Goal: Task Accomplishment & Management: Use online tool/utility

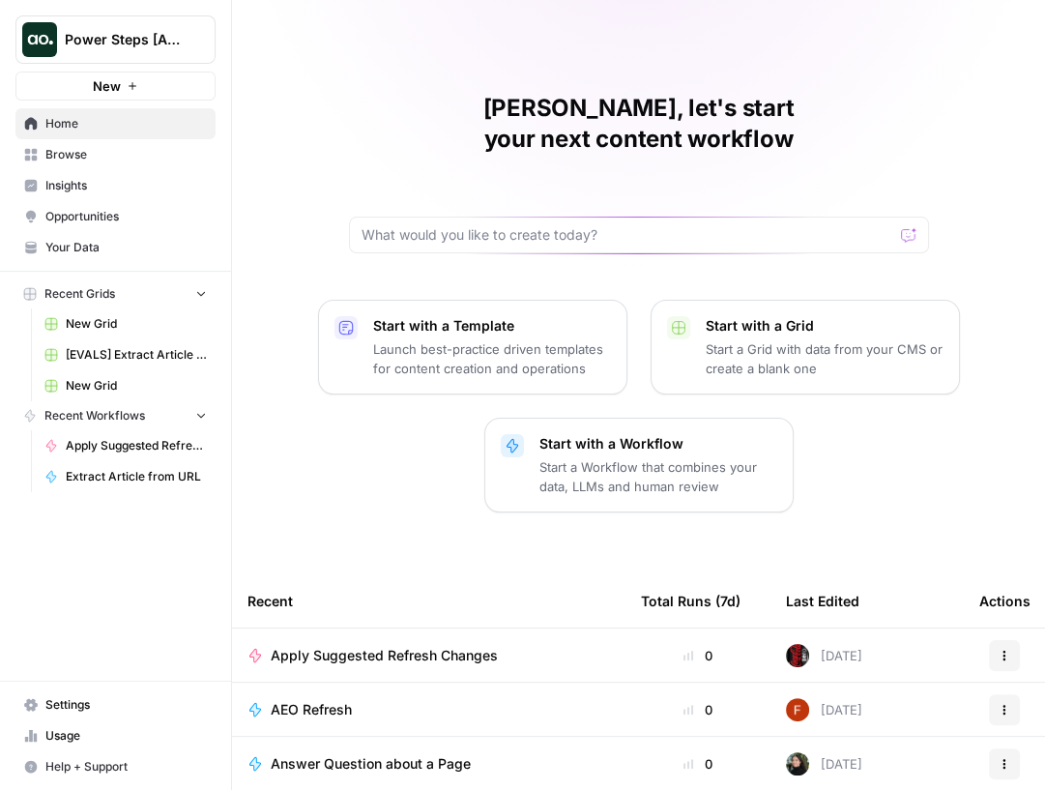
click at [355, 646] on span "Apply Suggested Refresh Changes" at bounding box center [384, 655] width 227 height 19
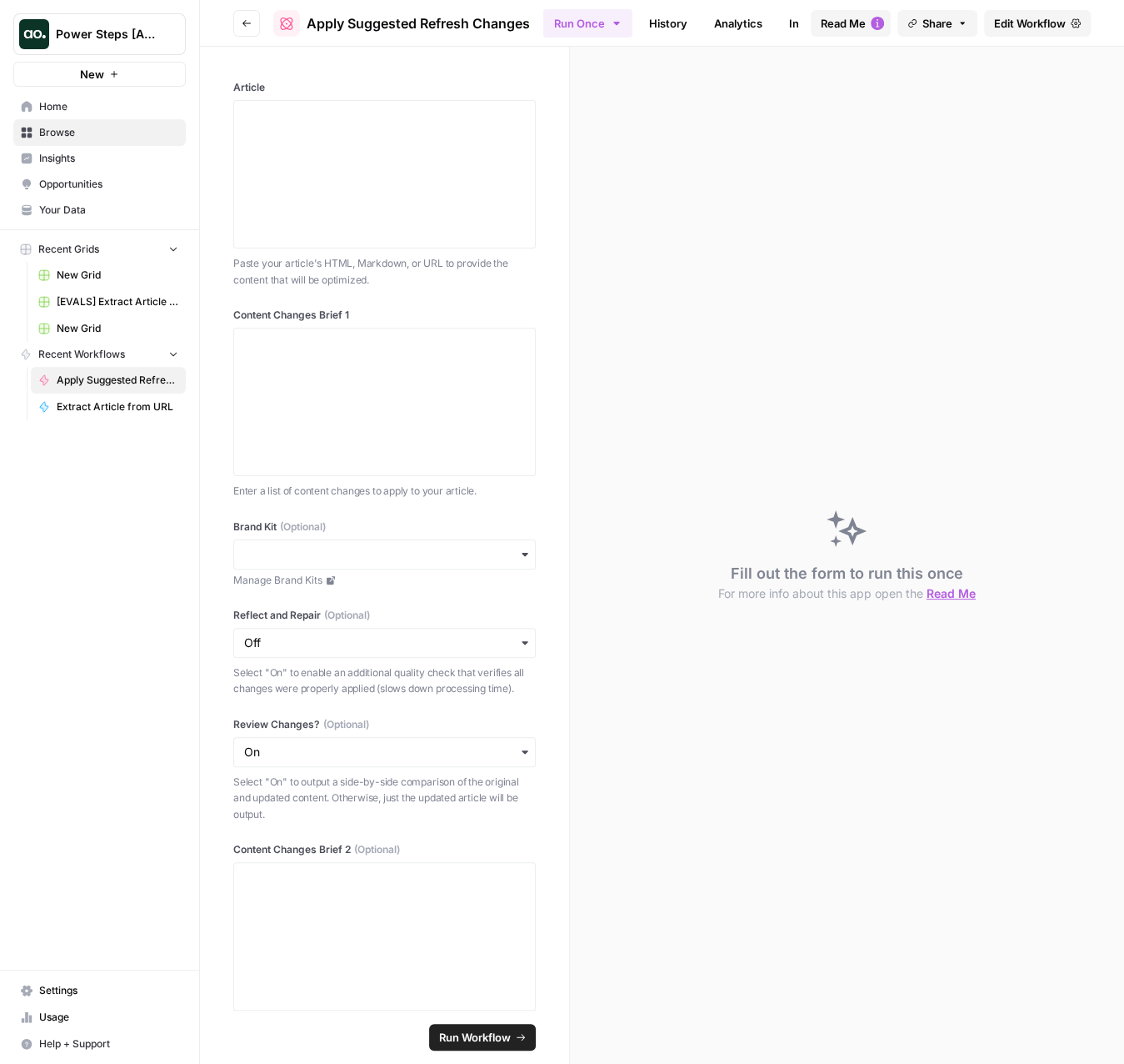
click at [134, 27] on span "Power Steps [Admin]" at bounding box center [106, 34] width 101 height 16
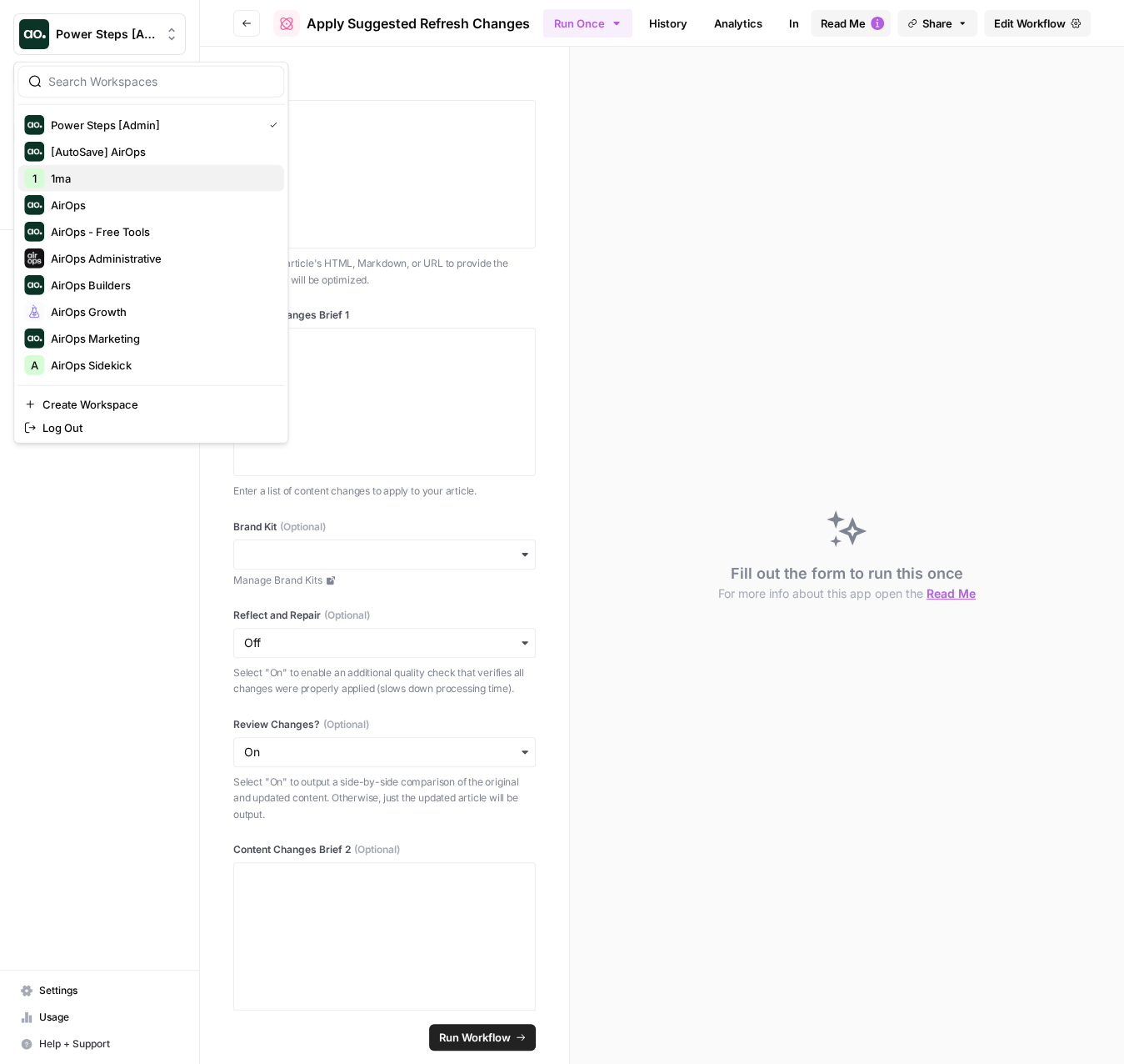
click at [106, 184] on span "1ma" at bounding box center [160, 178] width 220 height 16
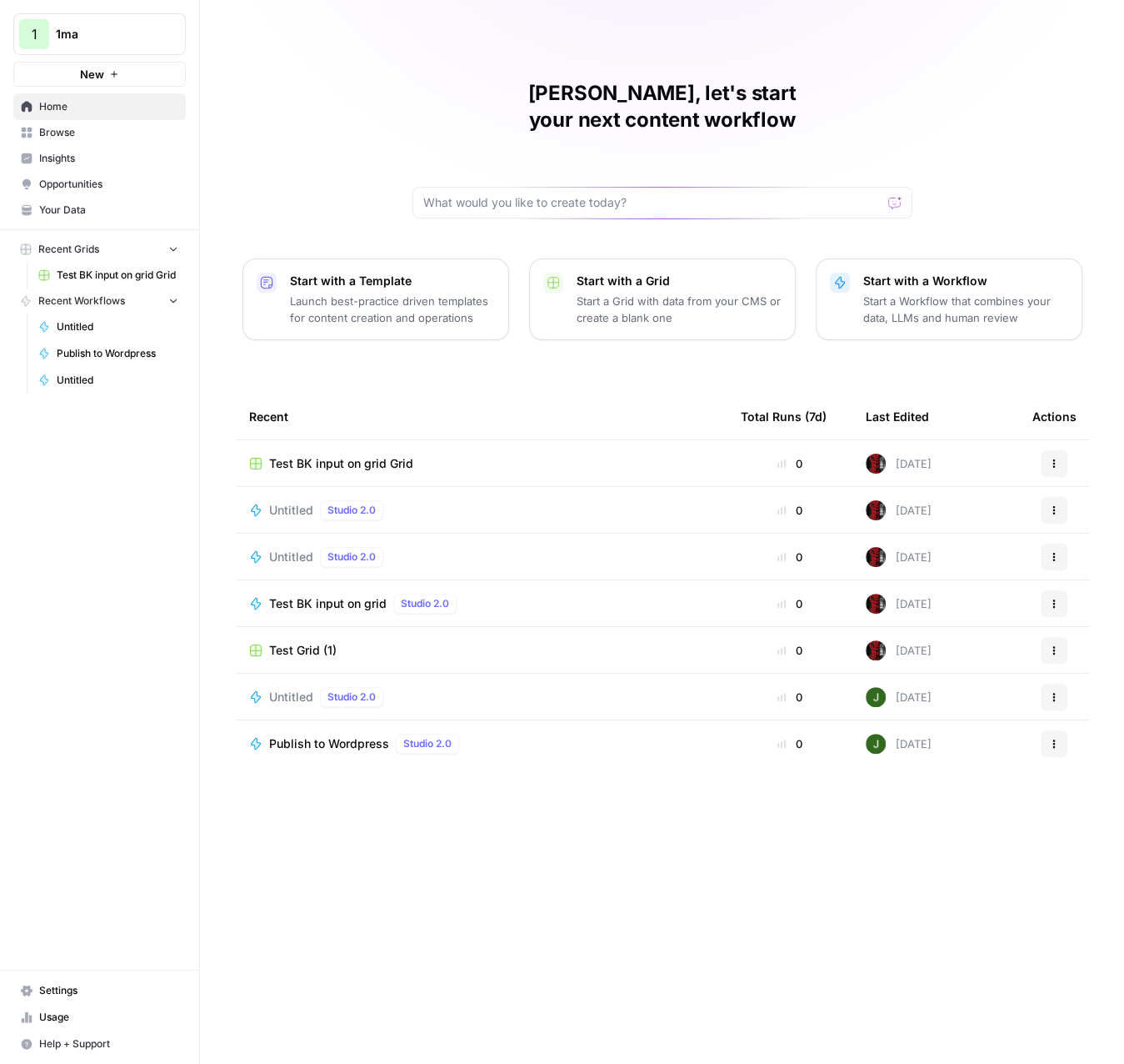
click at [292, 502] on span "Untitled" at bounding box center [290, 510] width 44 height 16
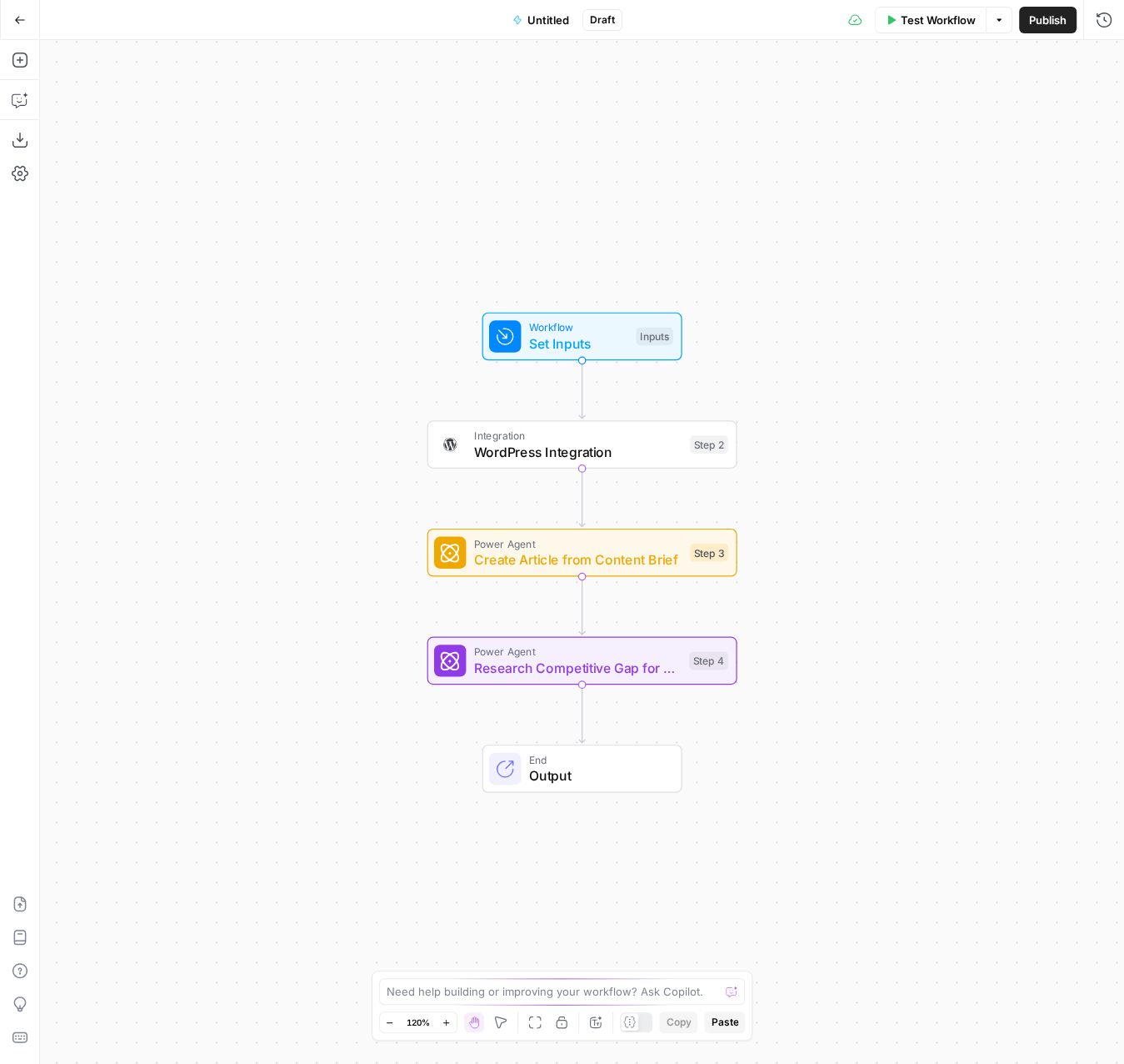
click at [20, 28] on button "Go Back" at bounding box center [20, 20] width 30 height 30
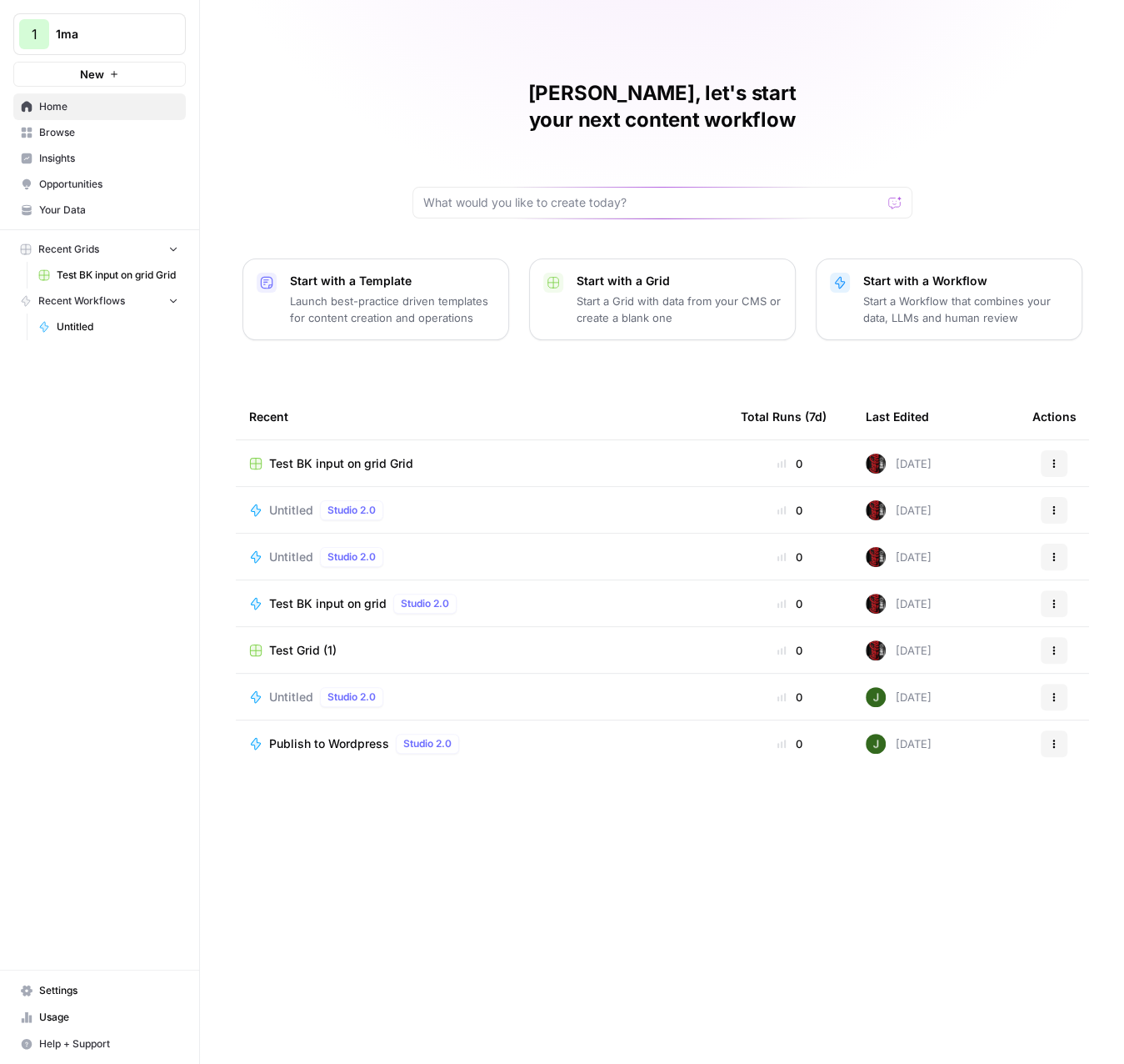
click at [302, 689] on span "Untitled" at bounding box center [290, 697] width 44 height 16
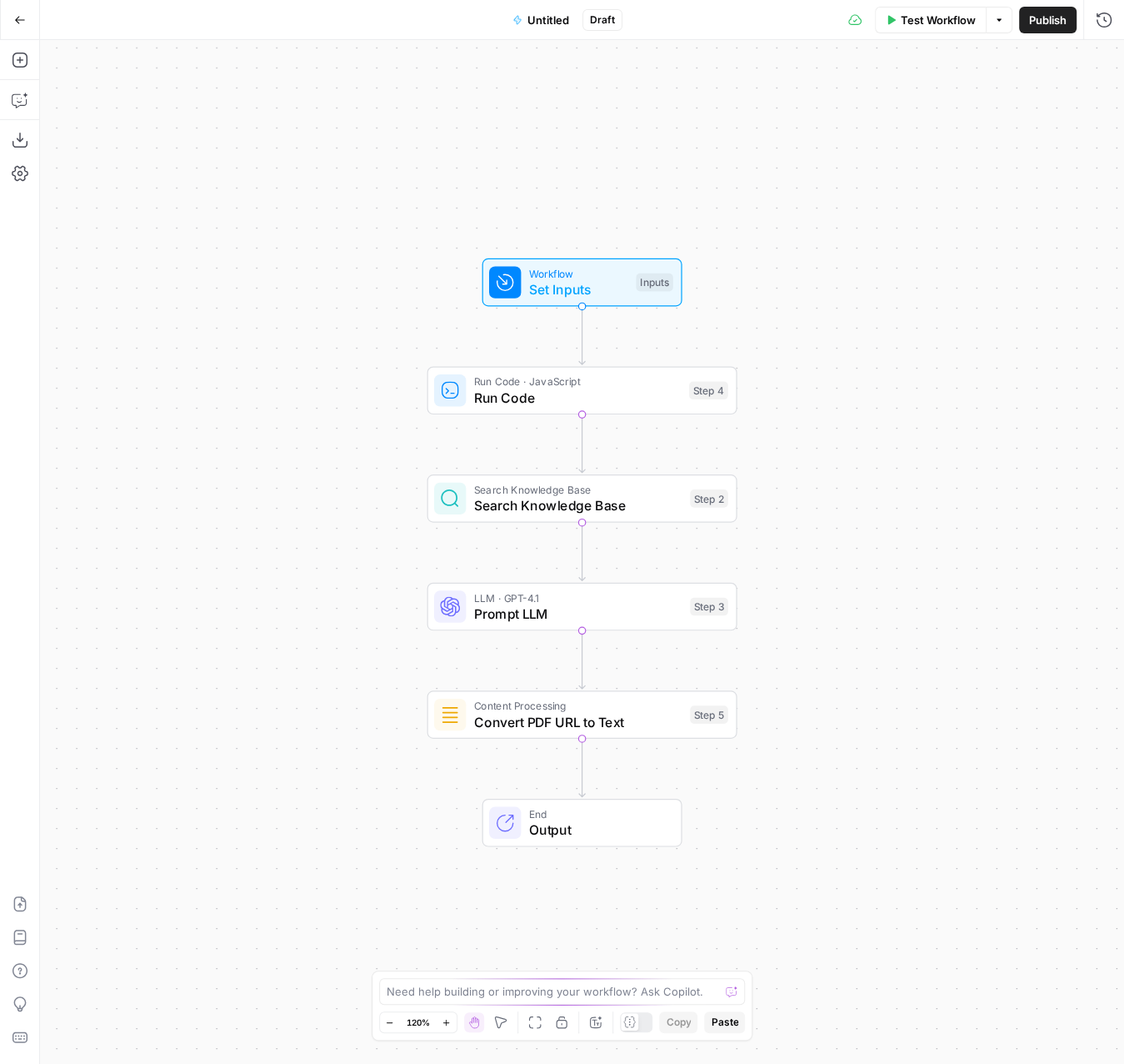
click at [18, 27] on button "Go Back" at bounding box center [20, 20] width 30 height 30
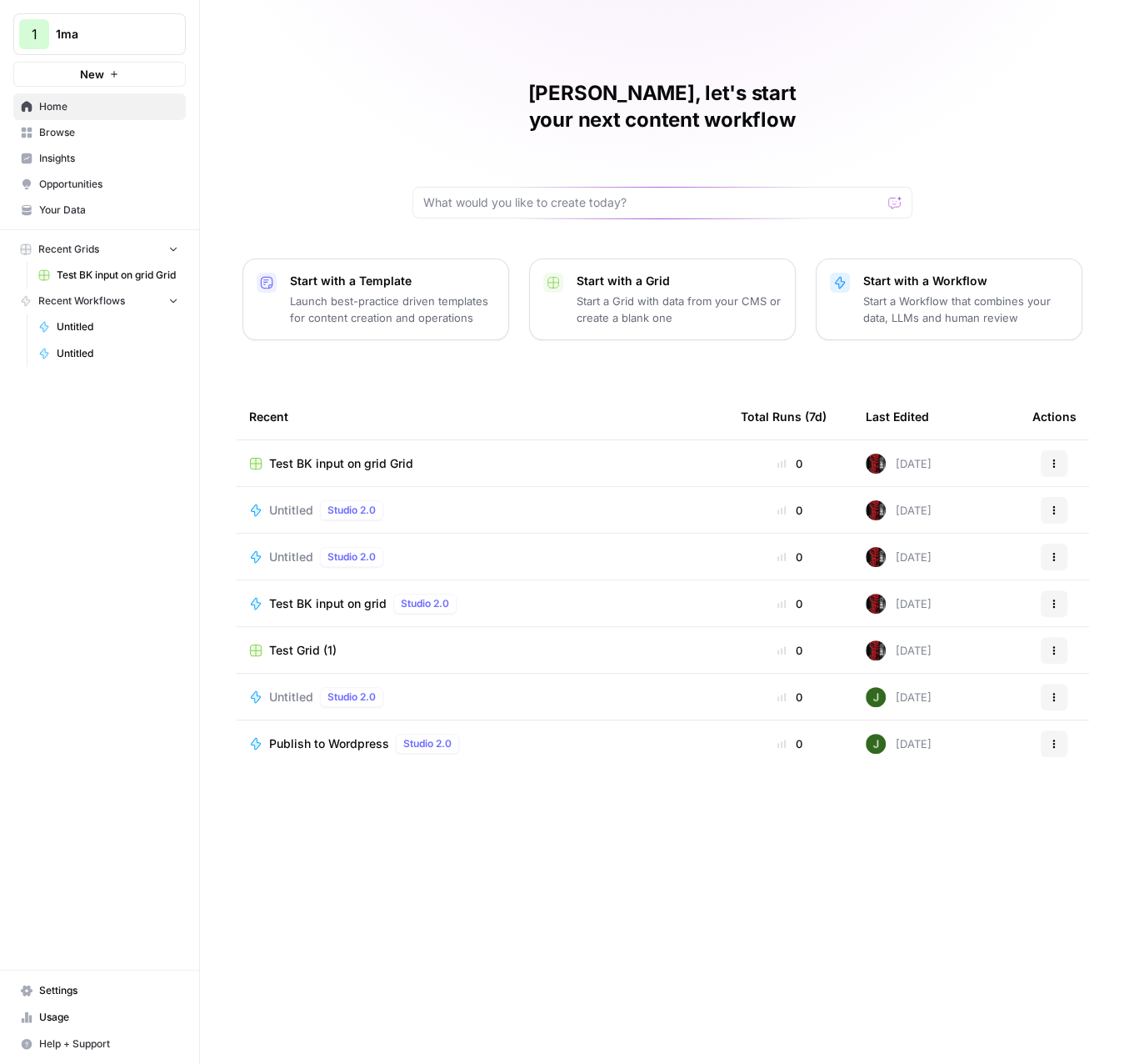
click at [128, 280] on span "Test BK input on grid Grid" at bounding box center [117, 274] width 122 height 15
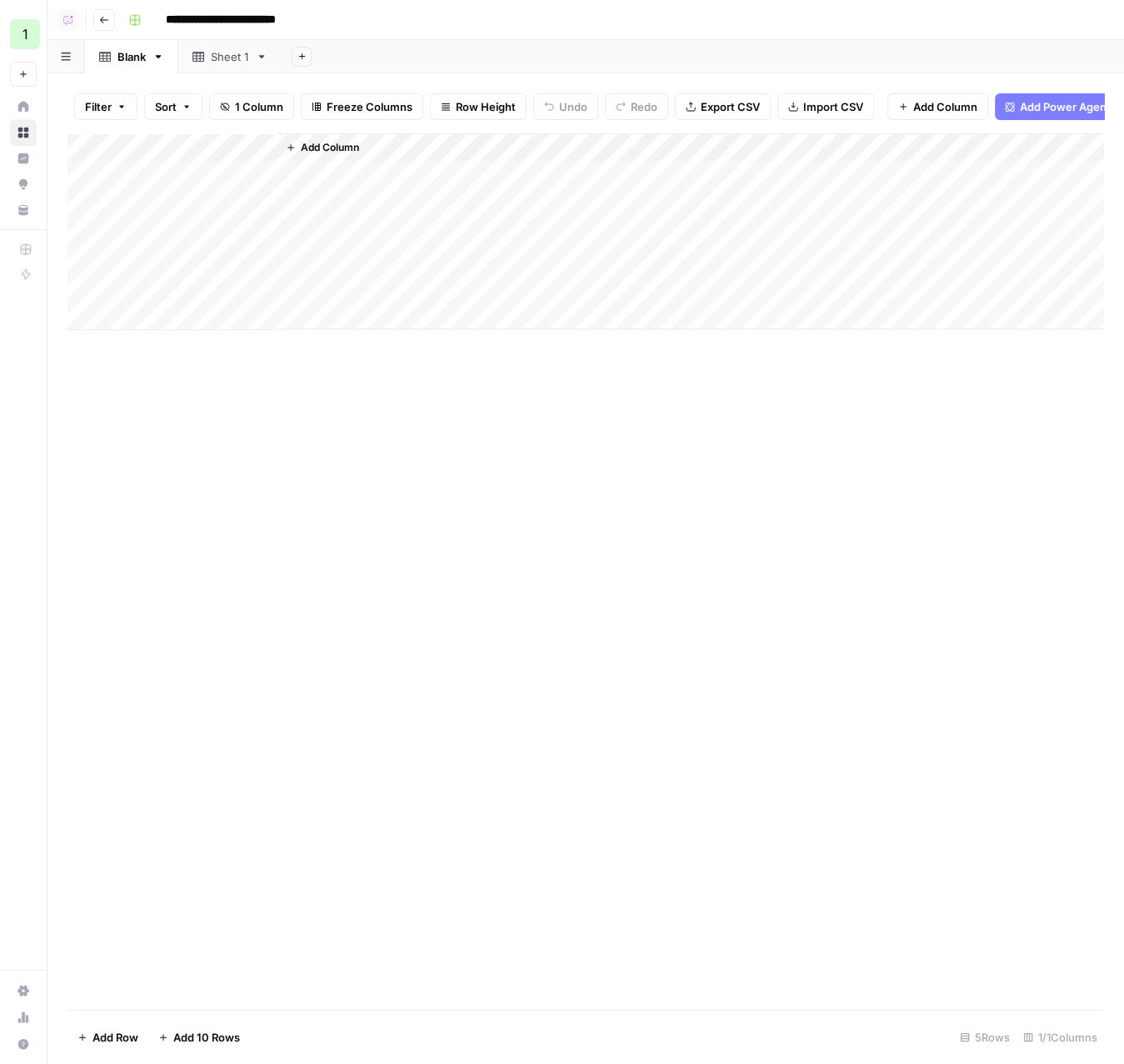
click at [948, 95] on button "Add Column" at bounding box center [938, 106] width 101 height 27
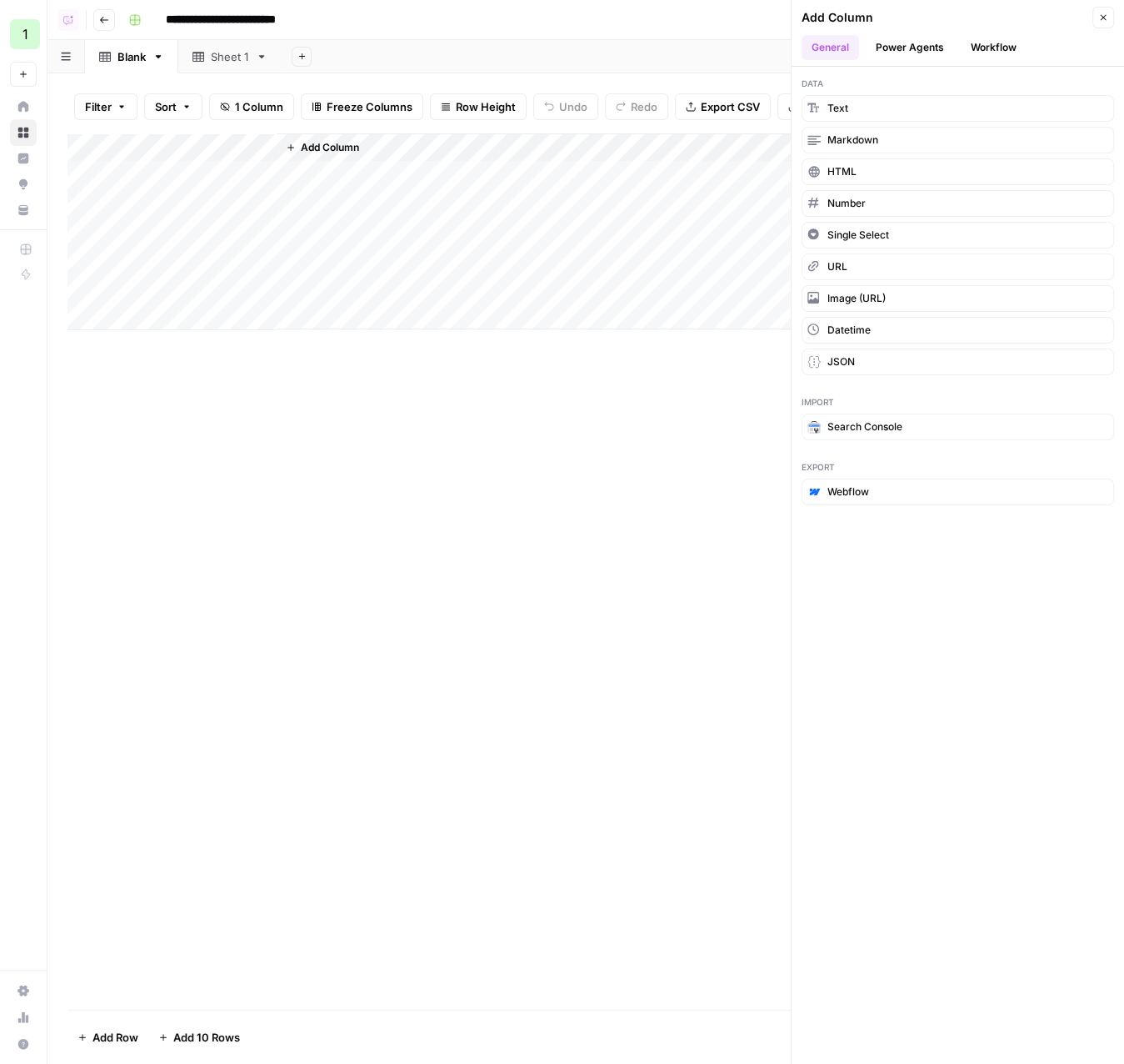
click at [979, 45] on button "Workflow" at bounding box center [994, 47] width 66 height 25
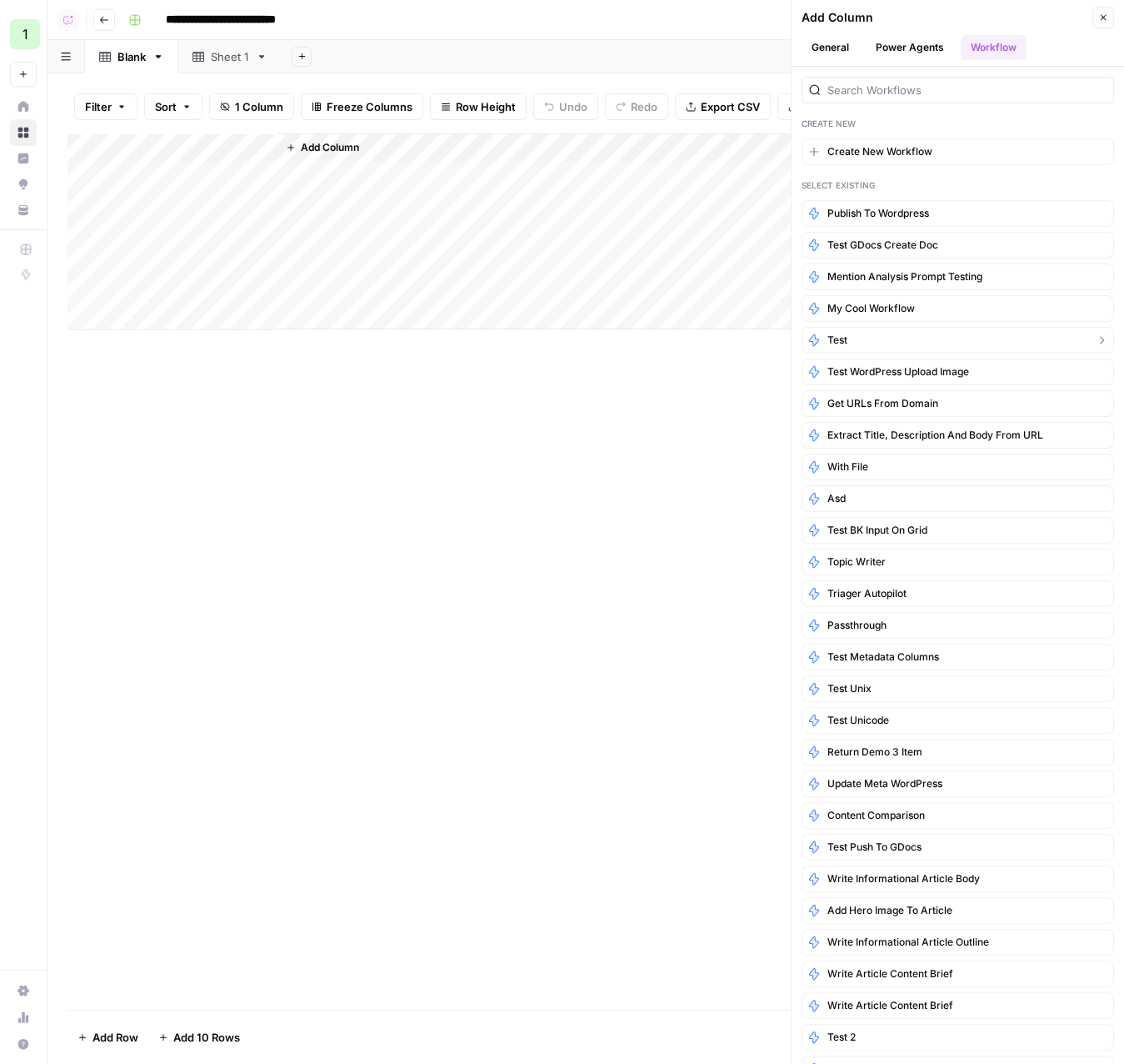
click at [868, 342] on button "Test" at bounding box center [958, 340] width 313 height 27
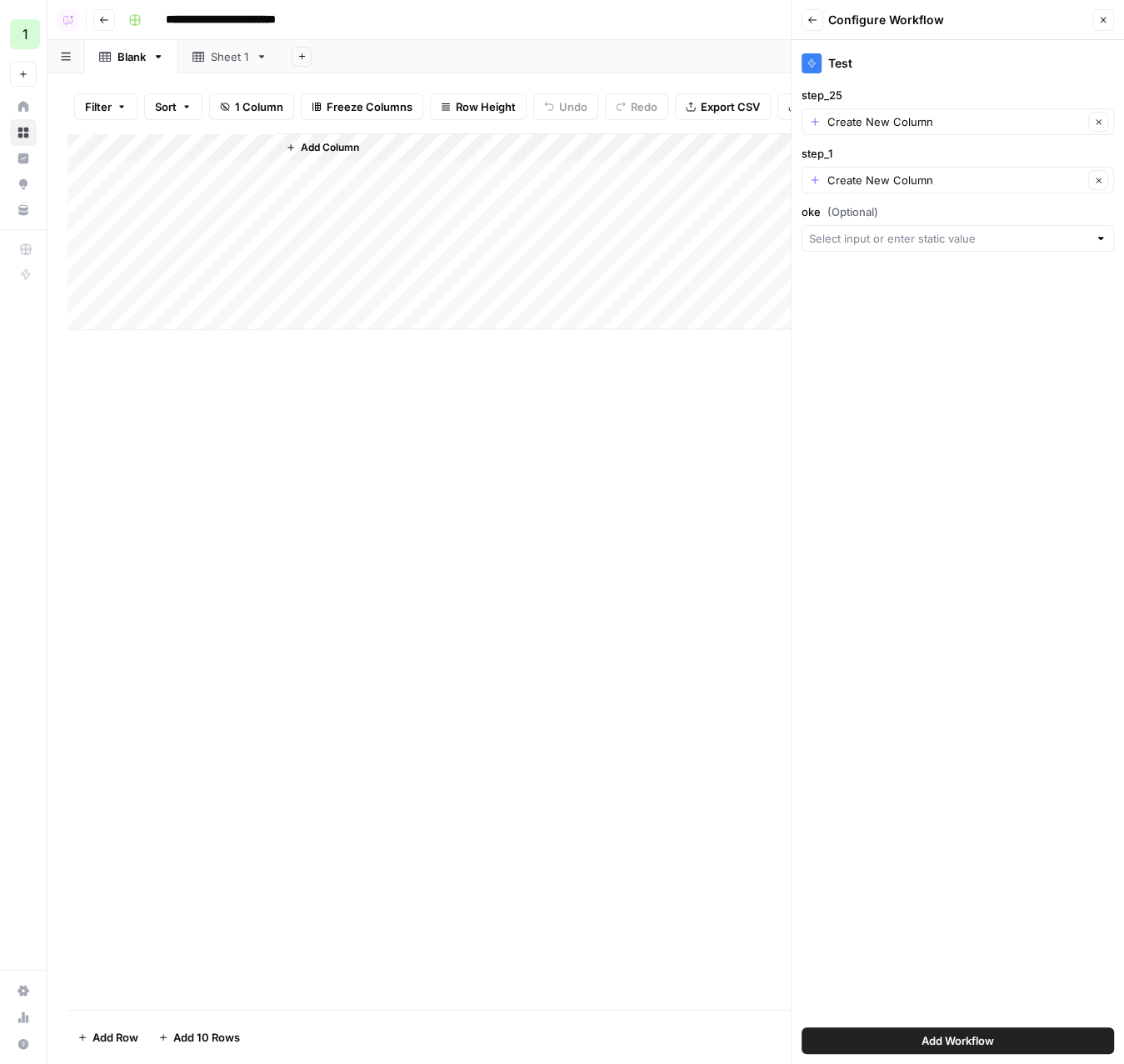
click at [1109, 16] on button "Close" at bounding box center [1103, 20] width 22 height 22
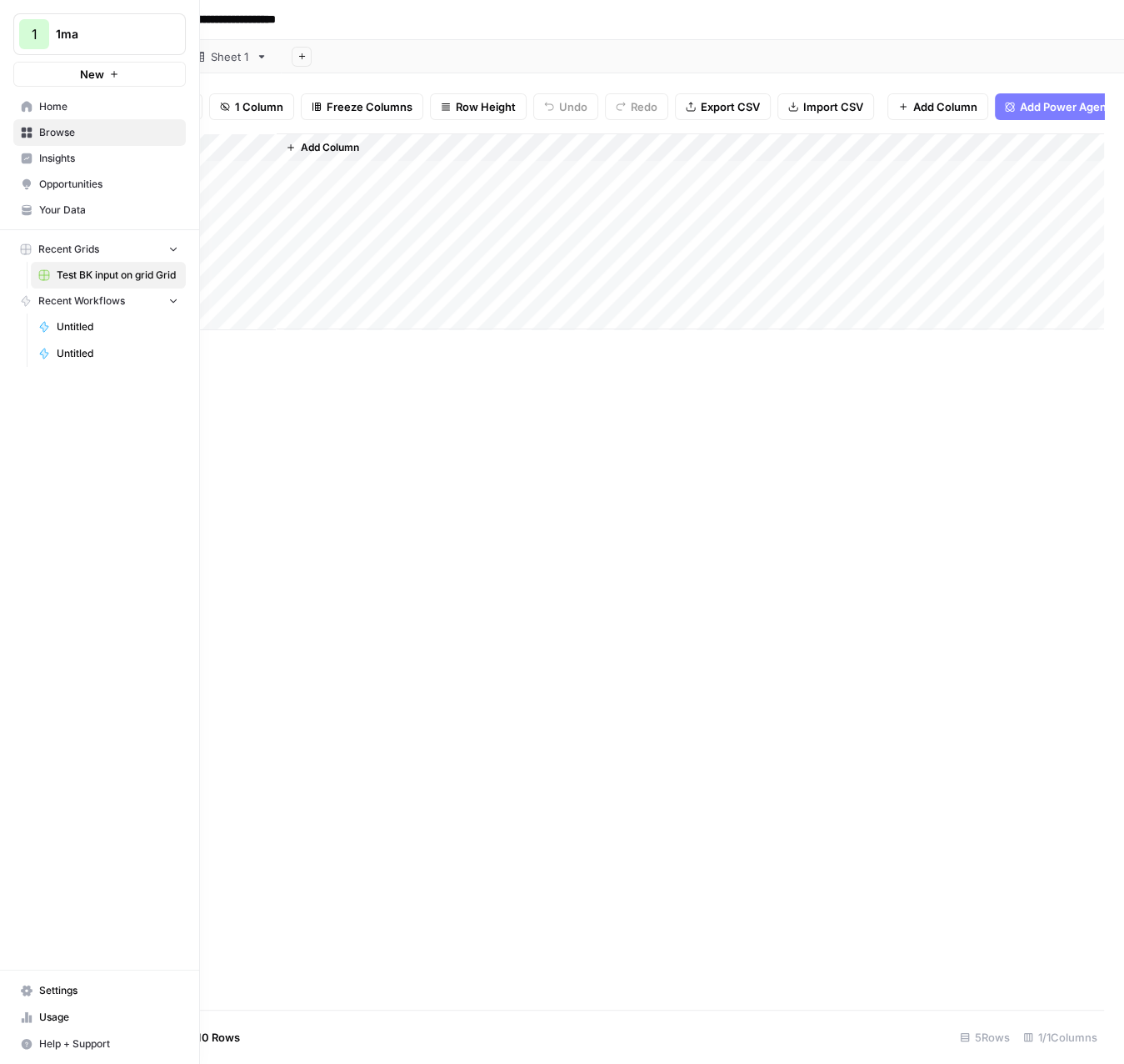
click at [23, 106] on icon at bounding box center [27, 106] width 11 height 11
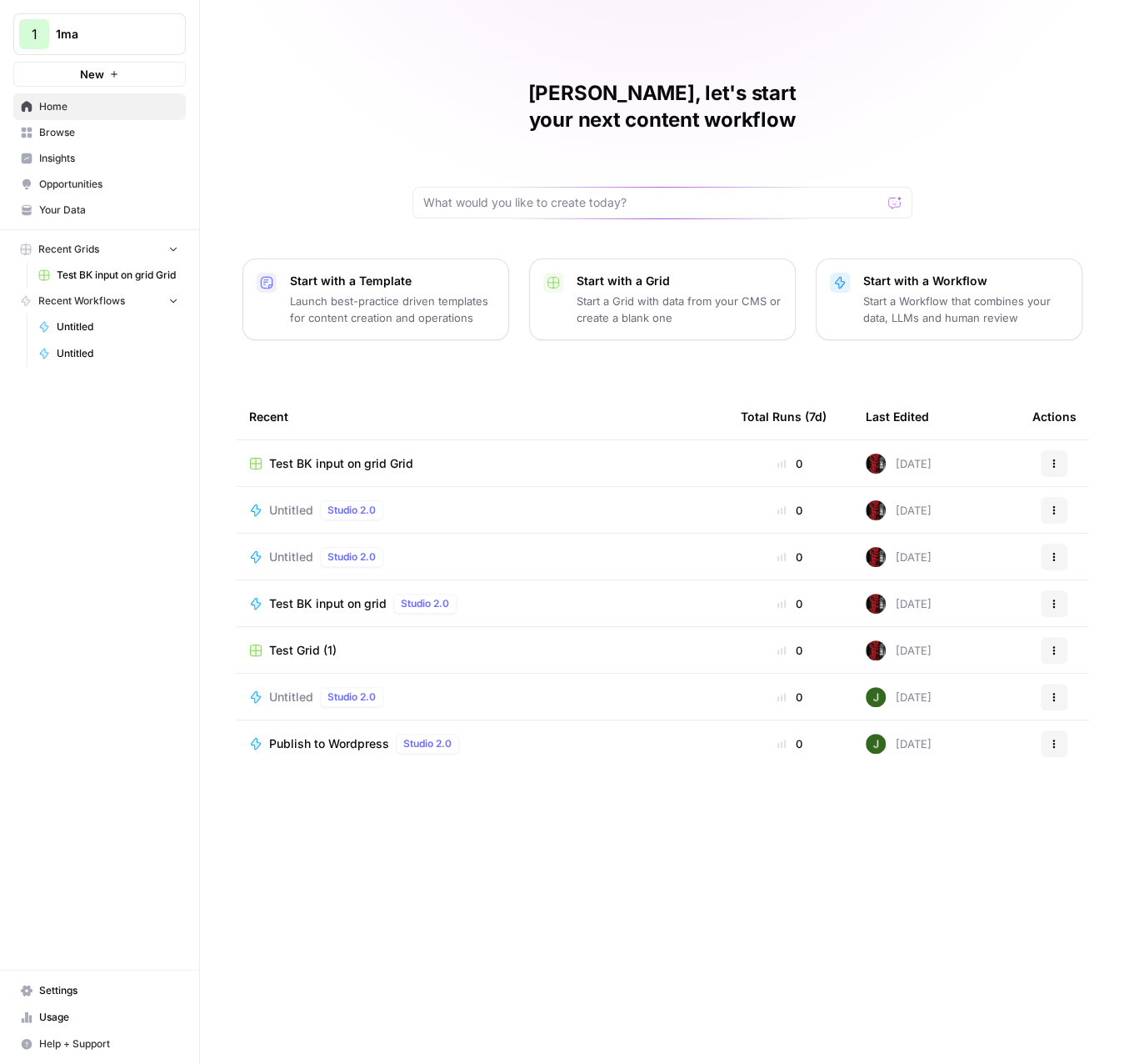
click at [104, 134] on span "Browse" at bounding box center [108, 132] width 139 height 15
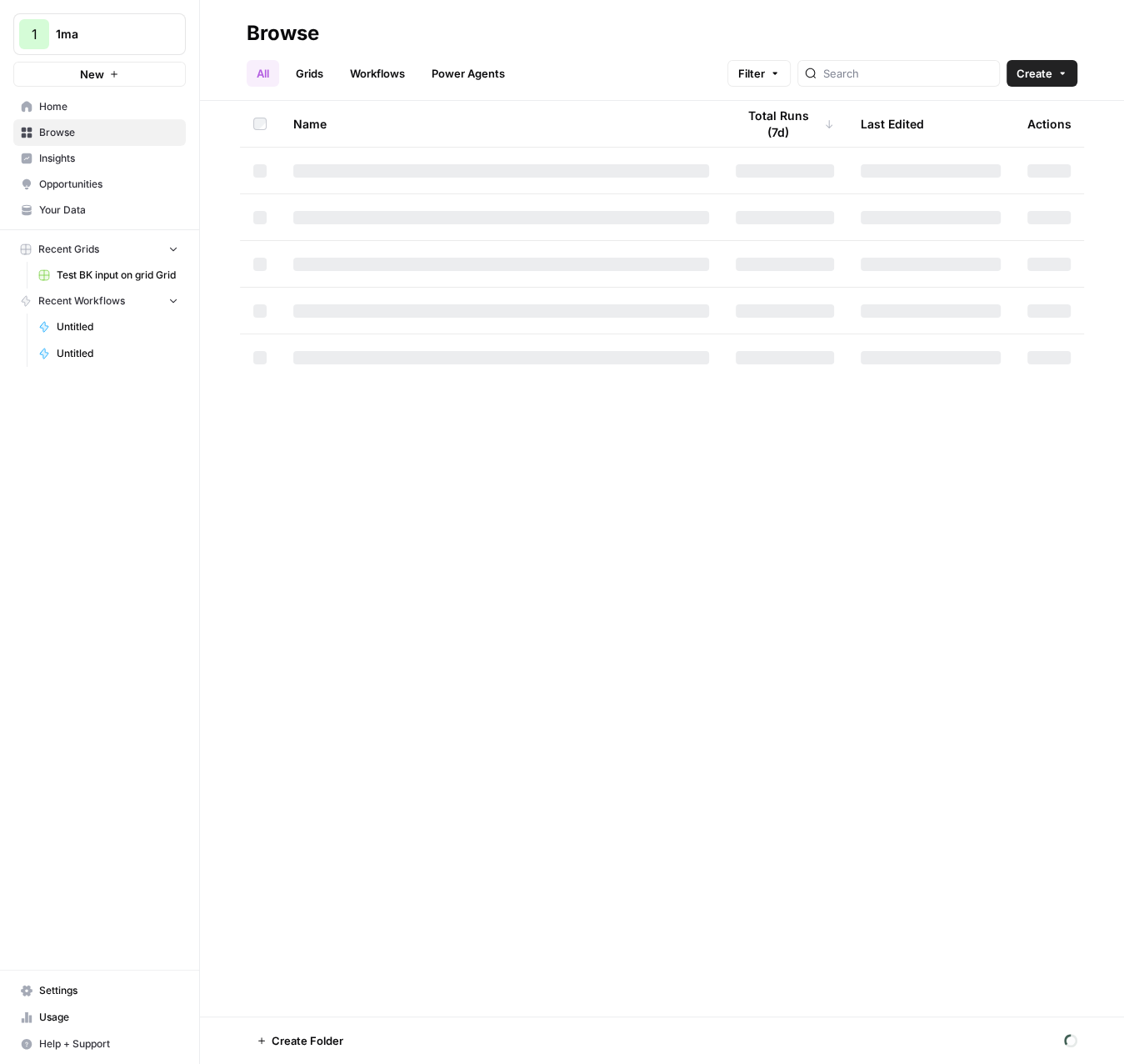
click at [396, 76] on link "Workflows" at bounding box center [378, 73] width 75 height 27
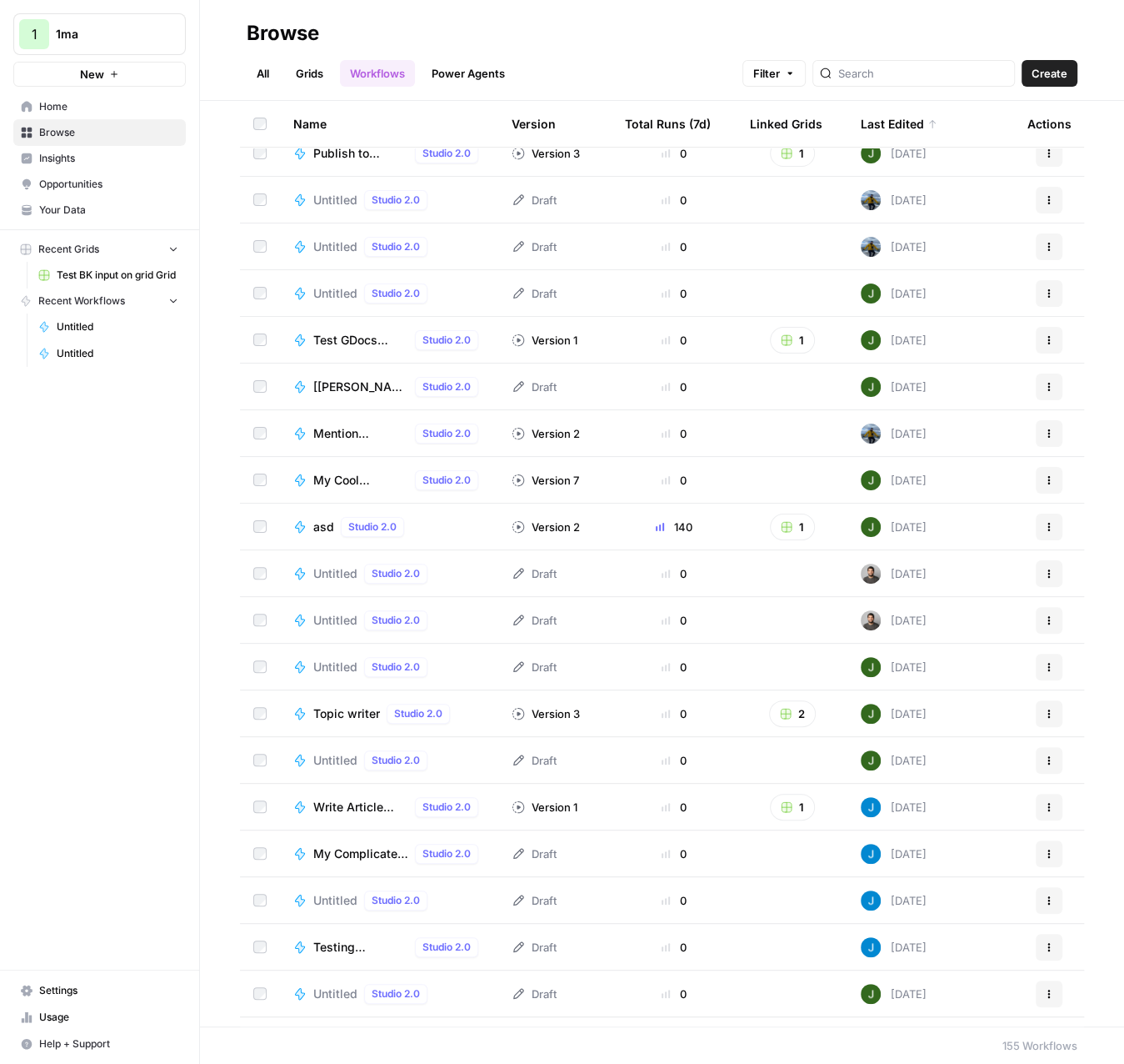
scroll to position [98, 0]
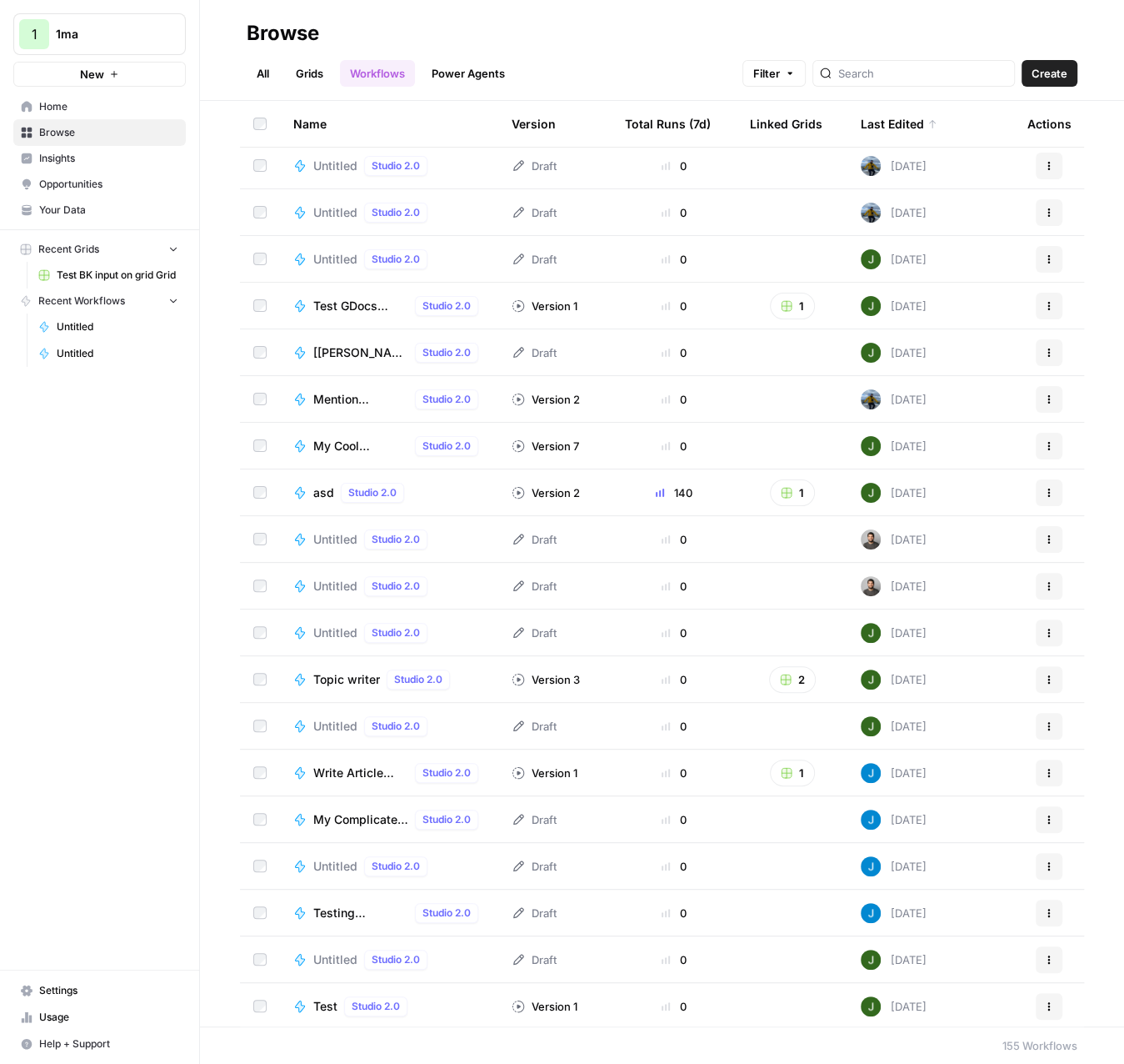
click at [325, 496] on span "asd" at bounding box center [324, 492] width 21 height 16
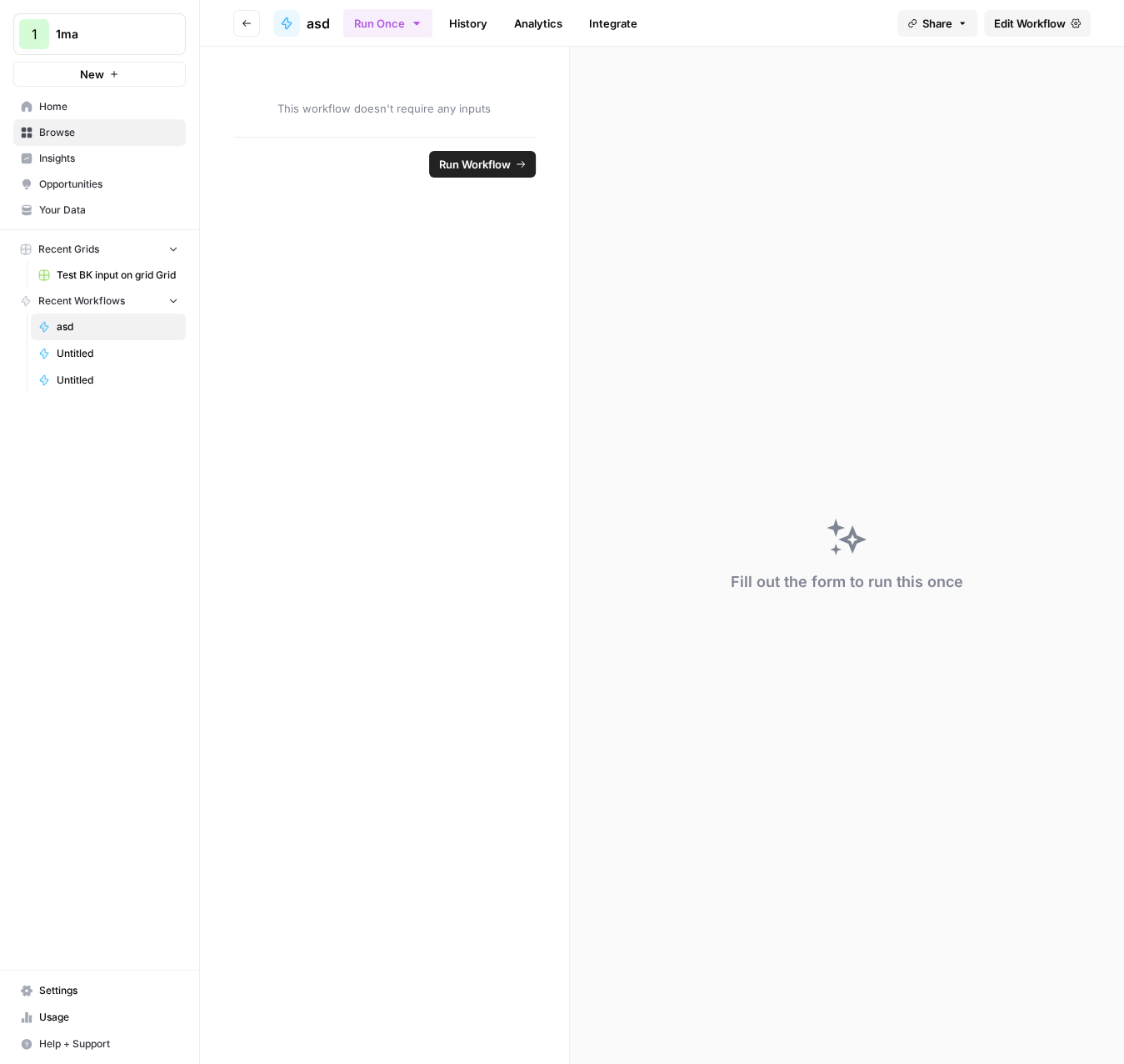
click at [1048, 17] on span "Edit Workflow" at bounding box center [1030, 22] width 72 height 16
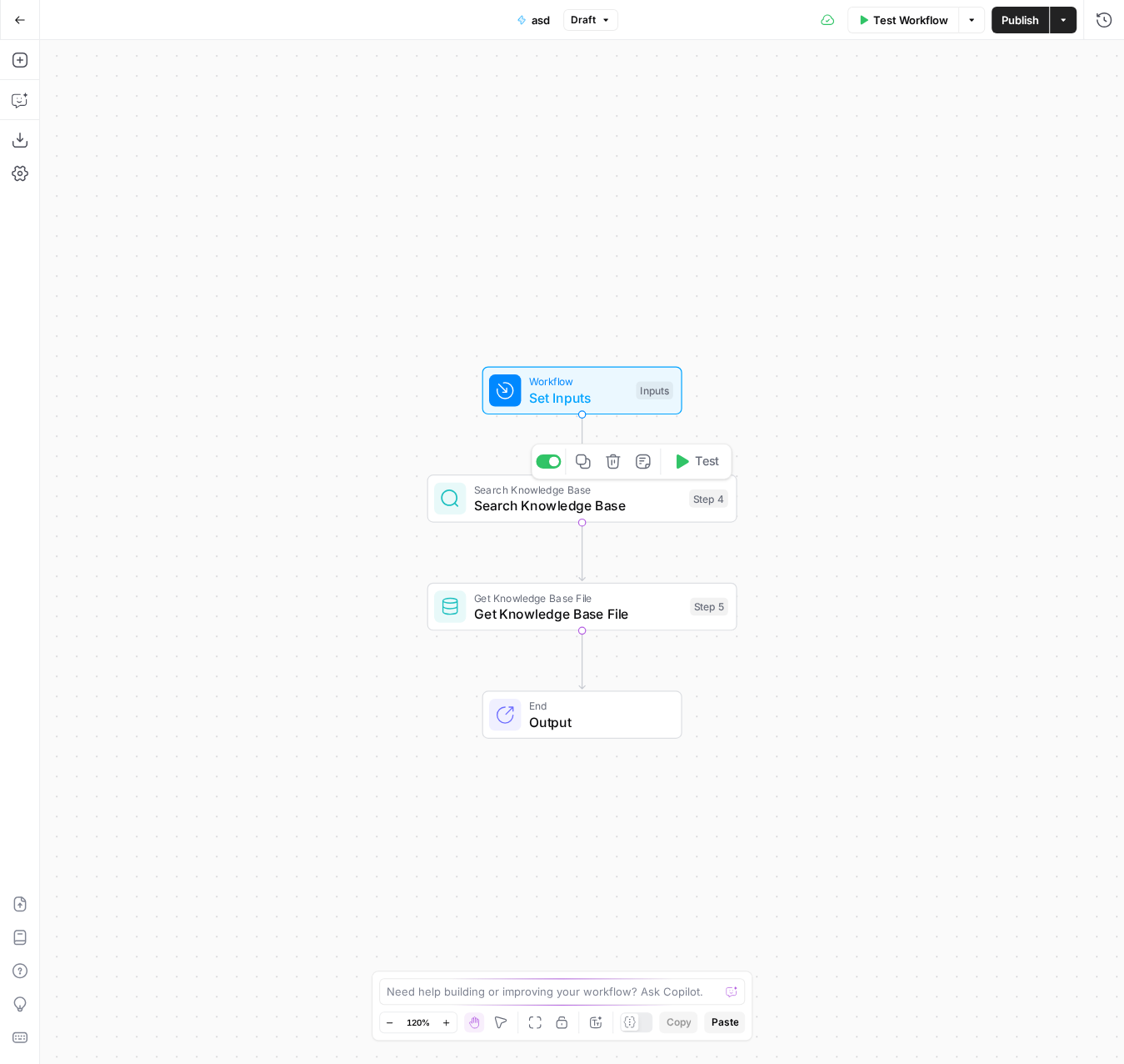
click at [557, 460] on div at bounding box center [554, 461] width 10 height 10
click at [556, 575] on div at bounding box center [548, 570] width 25 height 14
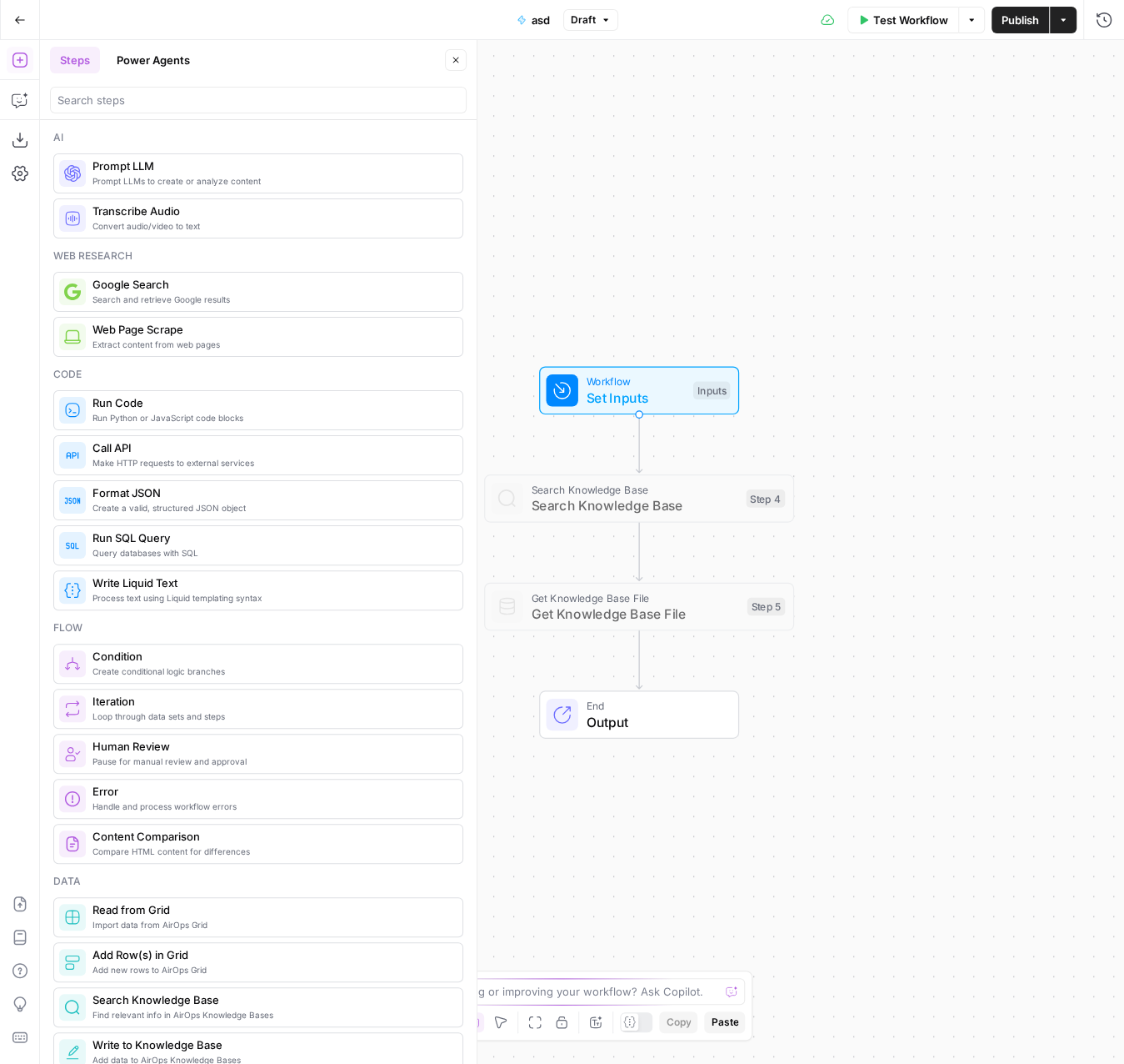
click at [181, 394] on span "Run Code" at bounding box center [271, 402] width 357 height 16
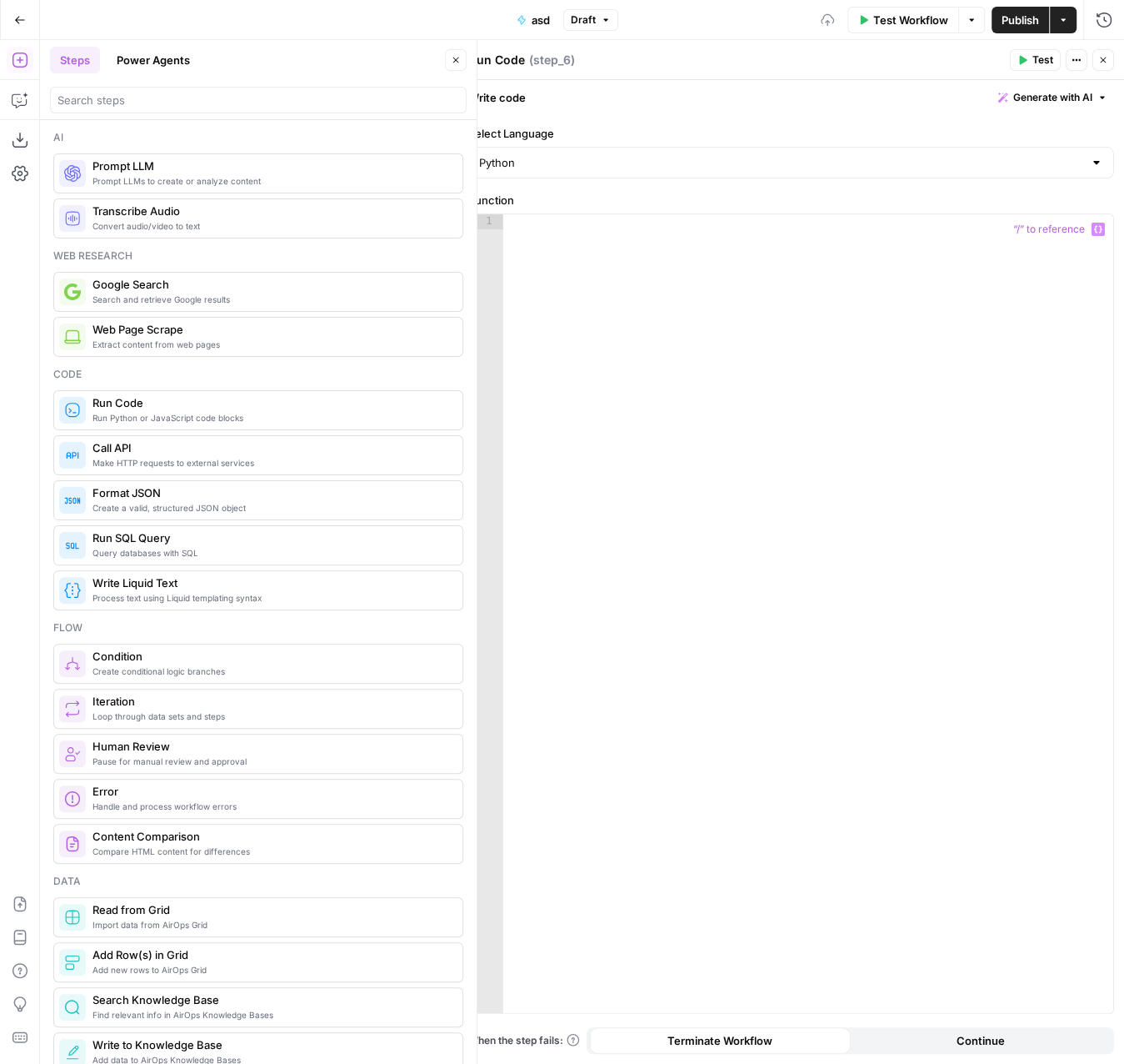
click at [819, 368] on div at bounding box center [809, 629] width 611 height 830
type textarea "**********"
click at [1046, 61] on span "Test" at bounding box center [1043, 59] width 21 height 15
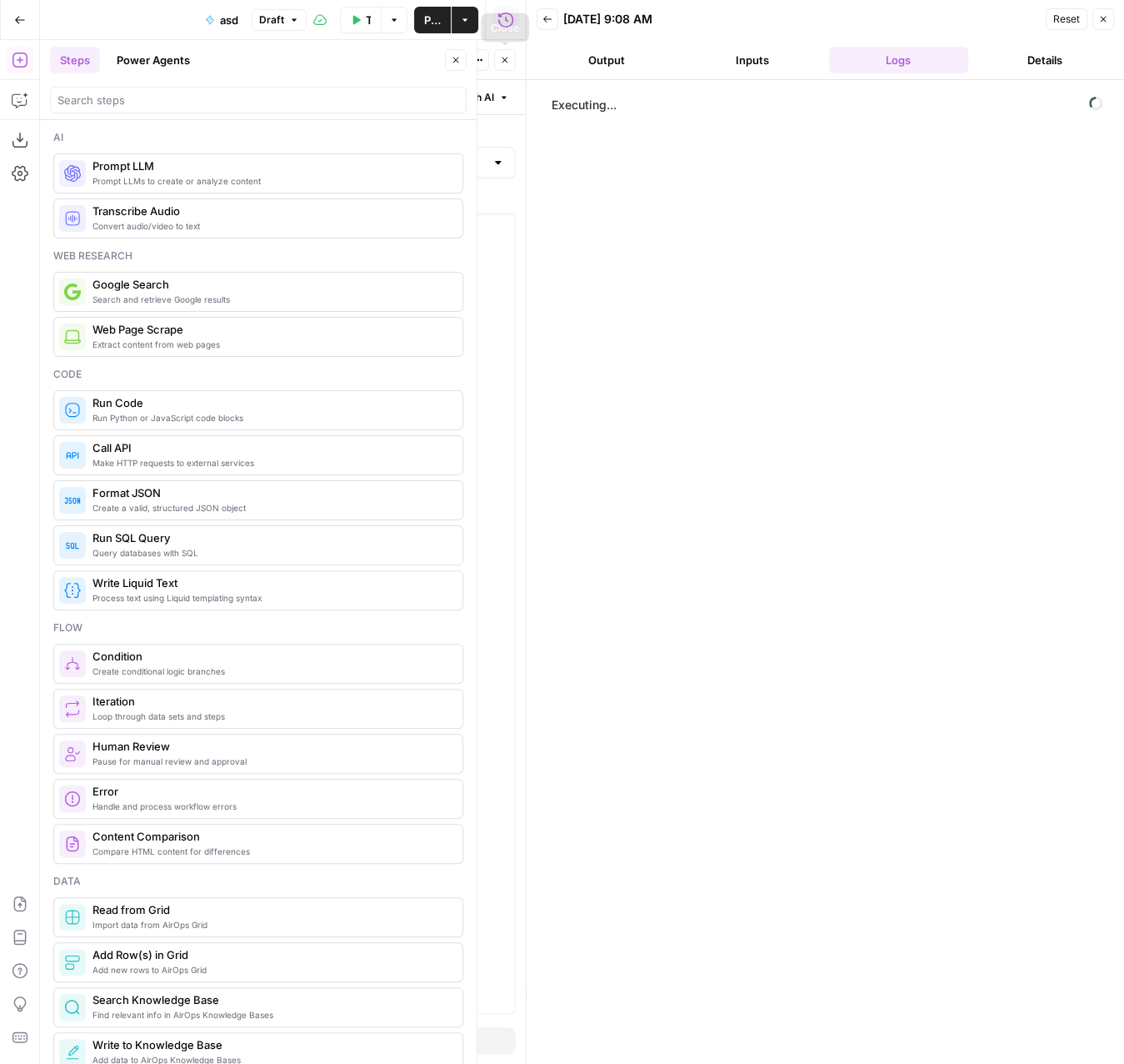
click at [500, 66] on button "Close" at bounding box center [504, 59] width 22 height 22
click at [459, 64] on icon "button" at bounding box center [456, 60] width 10 height 10
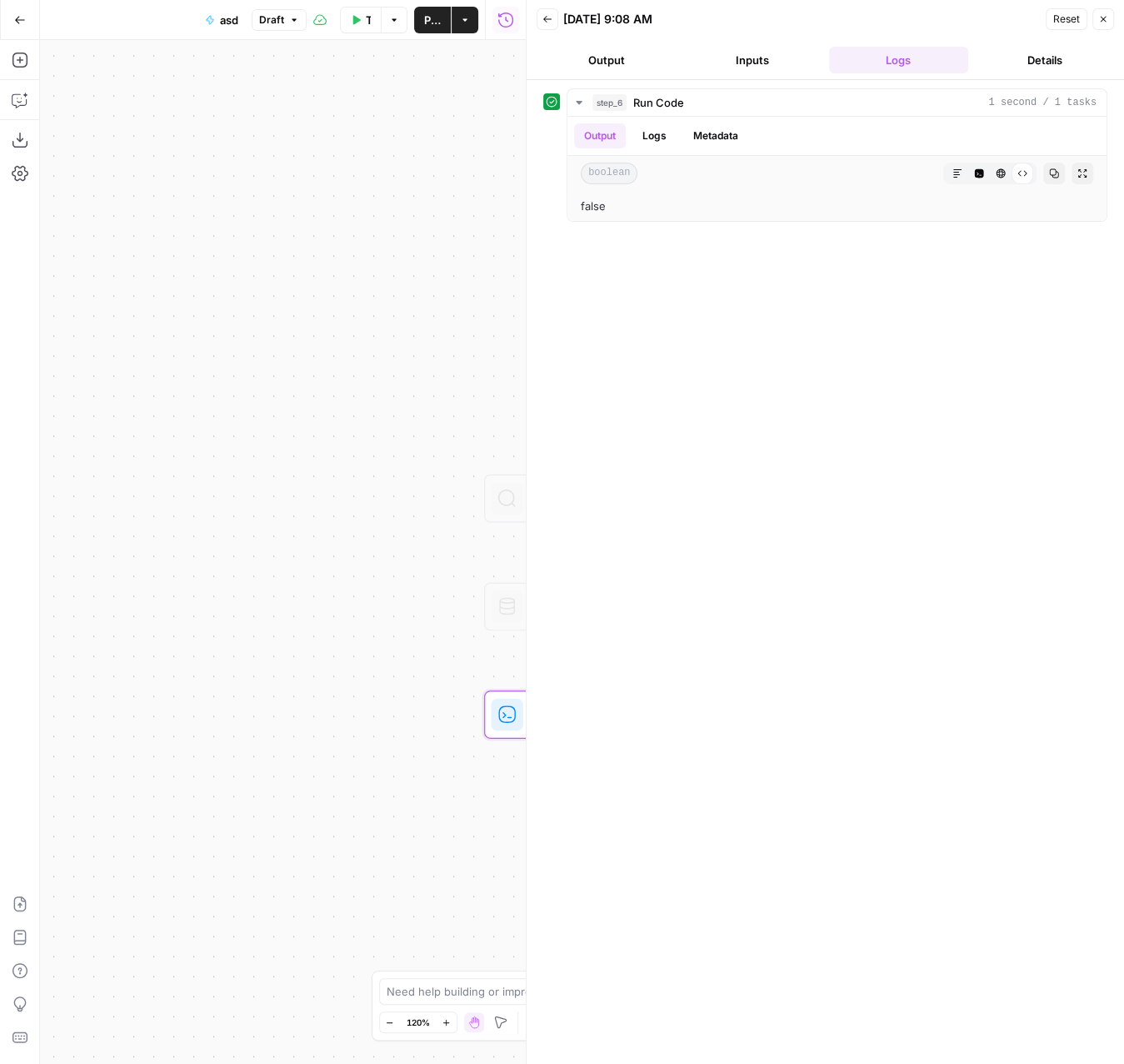
click at [1108, 25] on button "Close" at bounding box center [1103, 19] width 22 height 22
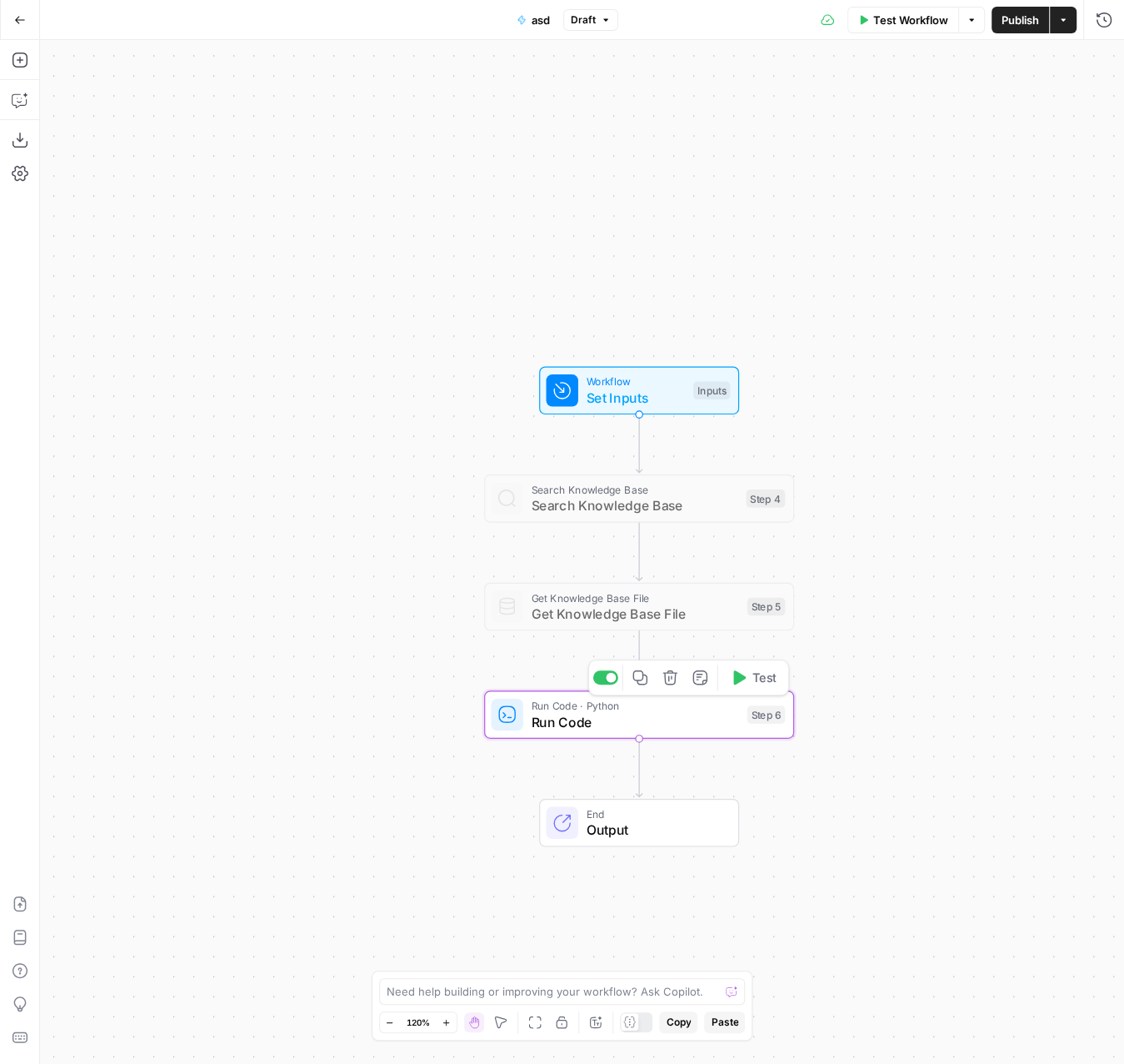
click at [679, 681] on button "Delete step" at bounding box center [671, 678] width 26 height 26
click button "Delete Step" at bounding box center [527, 200] width 65 height 23
click at [614, 570] on div at bounding box center [605, 570] width 25 height 14
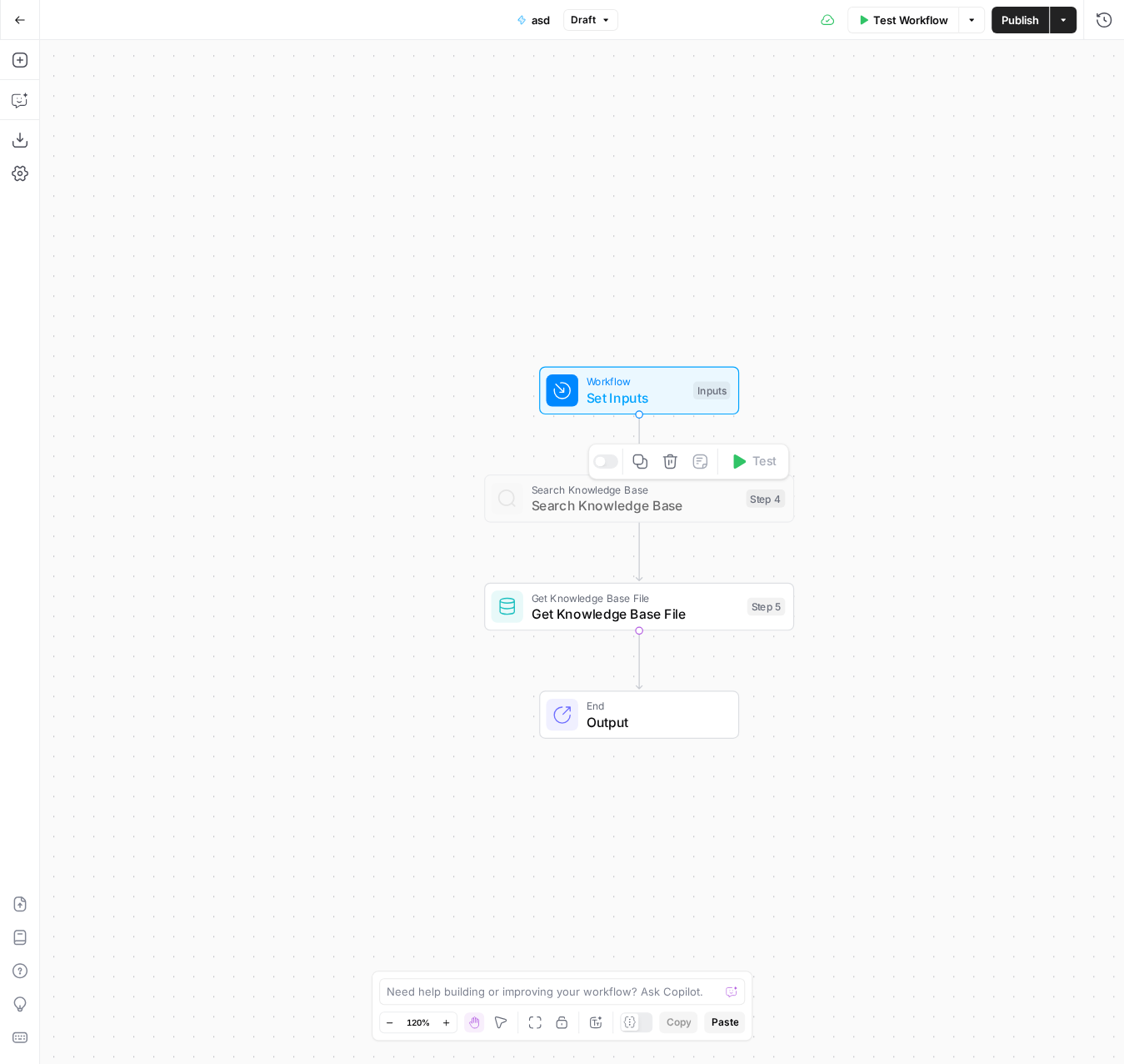
click at [611, 464] on div at bounding box center [605, 461] width 25 height 14
click at [848, 221] on div "Workflow Set Inputs Inputs Test Step Search Knowledge Base Search Knowledge Bas…" at bounding box center [582, 551] width 1084 height 1023
